Goal: Task Accomplishment & Management: Manage account settings

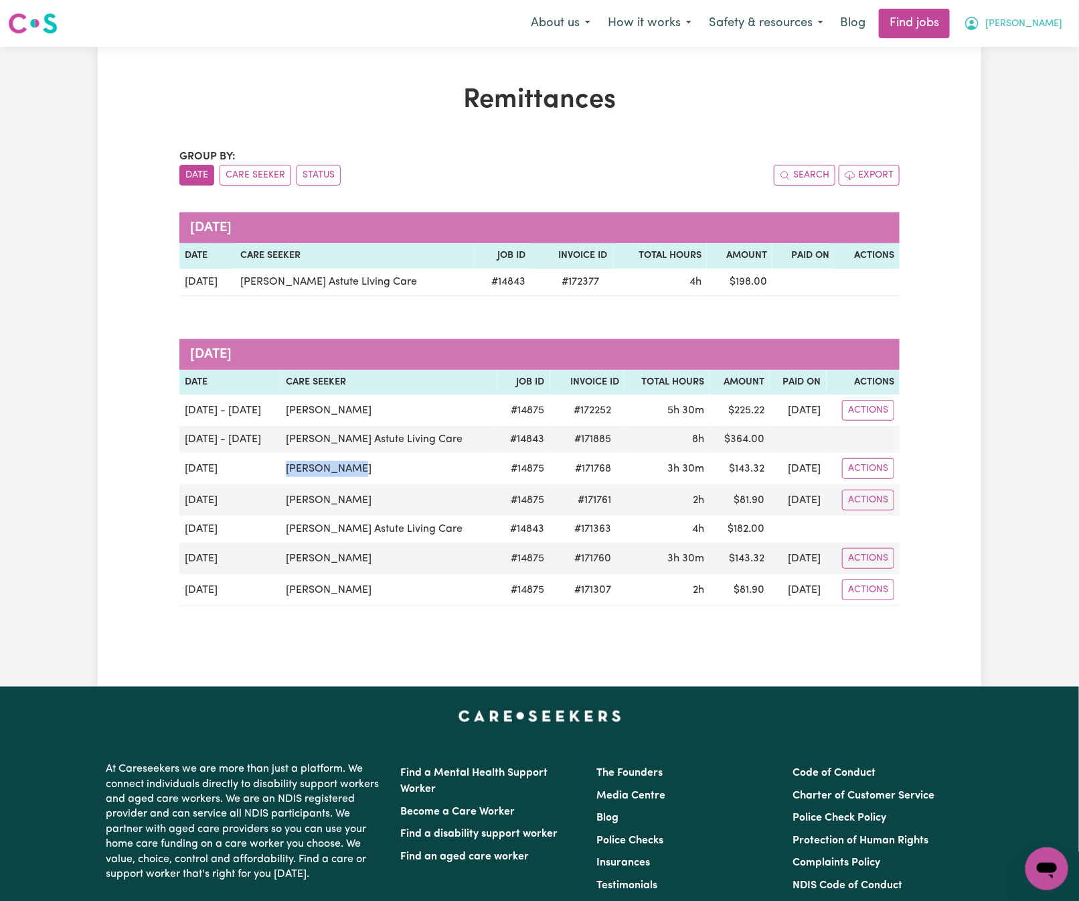
click at [1059, 22] on button "[PERSON_NAME]" at bounding box center [1014, 23] width 116 height 28
click at [1043, 93] on link "Logout" at bounding box center [1018, 102] width 106 height 25
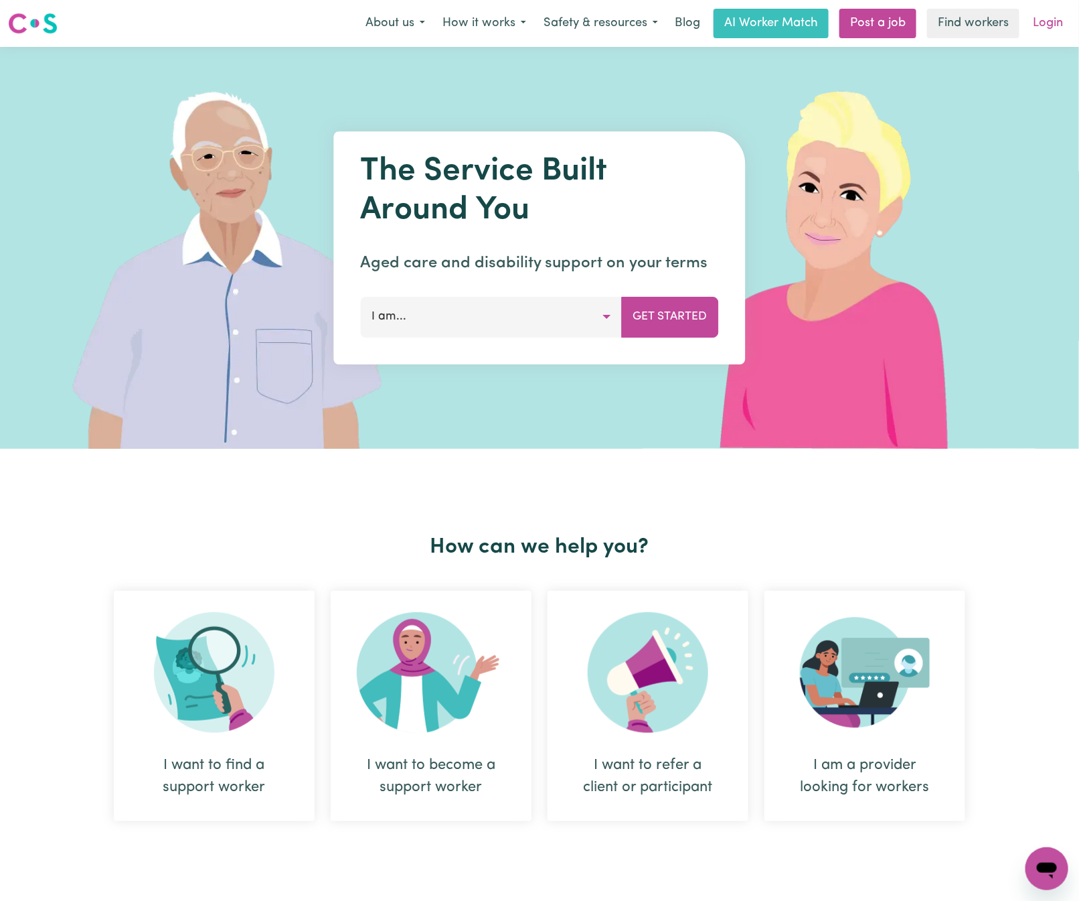
click at [1065, 15] on link "Login" at bounding box center [1048, 23] width 46 height 29
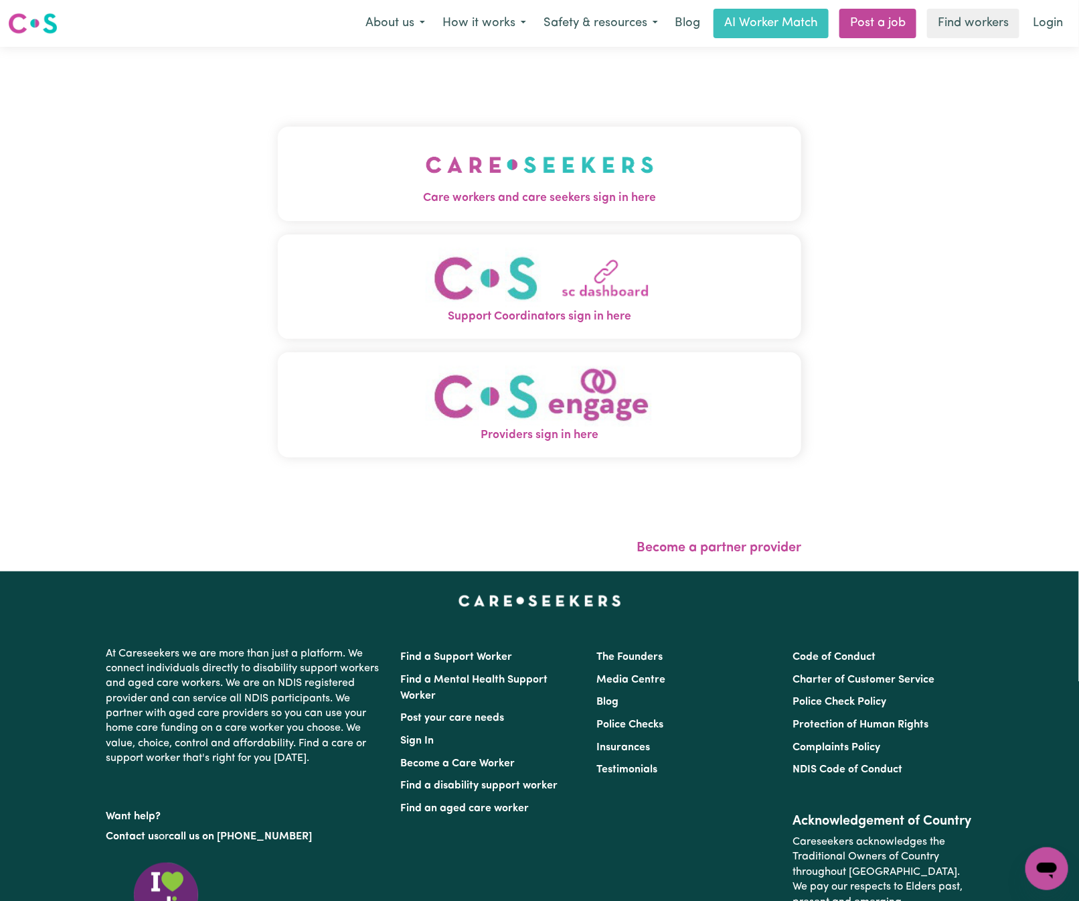
drag, startPoint x: 295, startPoint y: 163, endPoint x: 332, endPoint y: 181, distance: 41.0
click at [303, 167] on button "Care workers and care seekers sign in here" at bounding box center [540, 174] width 524 height 94
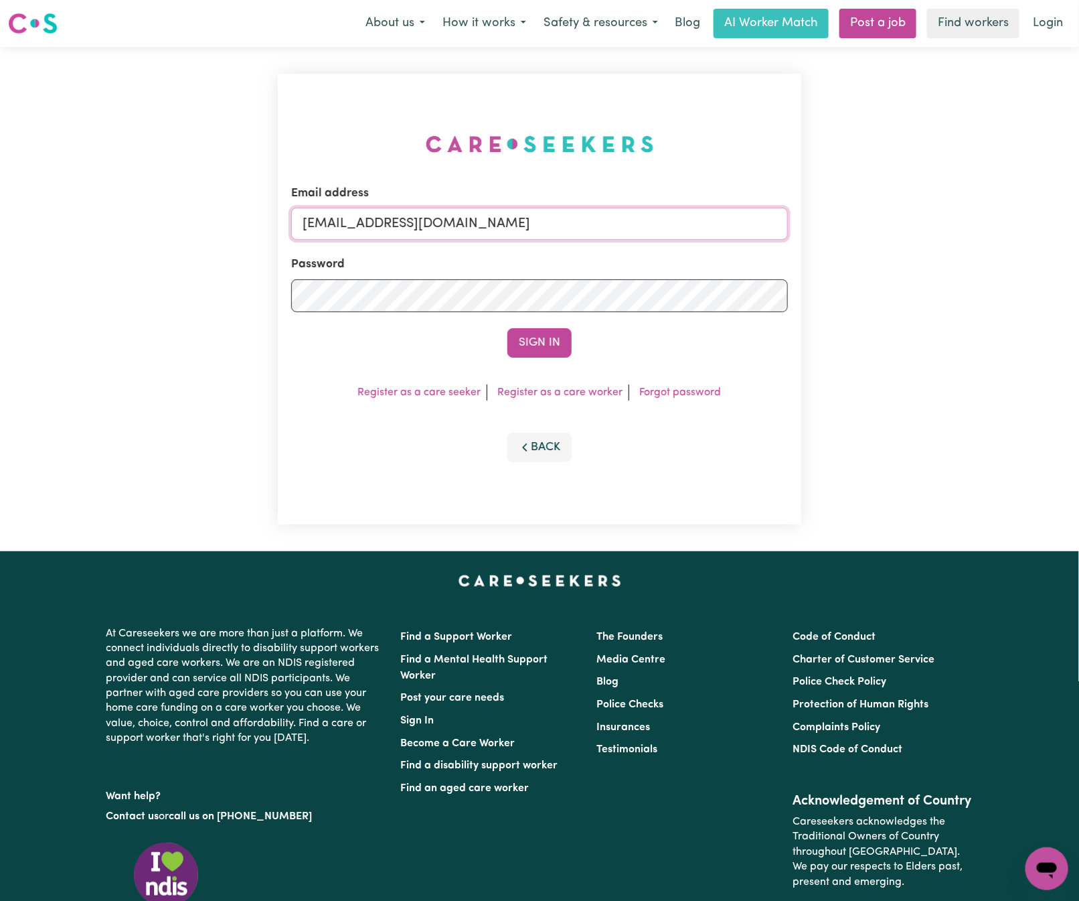
drag, startPoint x: 368, startPoint y: 219, endPoint x: 1087, endPoint y: 212, distance: 719.9
click at [1079, 212] on html "Menu About us How it works Safety & resources Blog AI Worker Match Post a job F…" at bounding box center [539, 541] width 1079 height 1083
paste input "[EMAIL_ADDRESS][DOMAIN_NAME]"
type input "[EMAIL_ADDRESS][DOMAIN_NAME]"
click at [508, 328] on button "Sign In" at bounding box center [540, 342] width 64 height 29
